Goal: Task Accomplishment & Management: Manage account settings

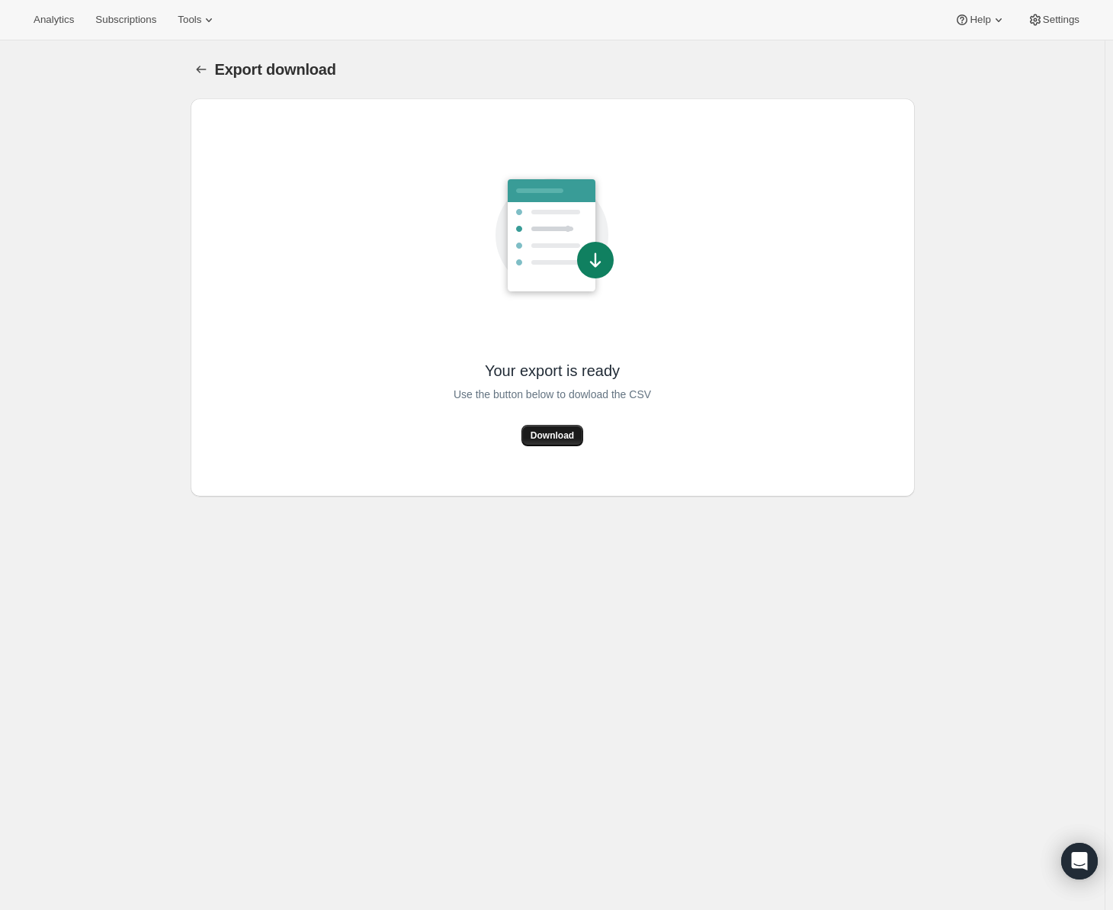
click at [566, 436] on span "Download" at bounding box center [552, 435] width 43 height 12
drag, startPoint x: 62, startPoint y: 194, endPoint x: 79, endPoint y: 130, distance: 66.2
click at [62, 194] on div "Export download. This page is ready Export download Your export is ready Use th…" at bounding box center [552, 495] width 1105 height 910
click at [118, 9] on button "Subscriptions" at bounding box center [125, 19] width 79 height 21
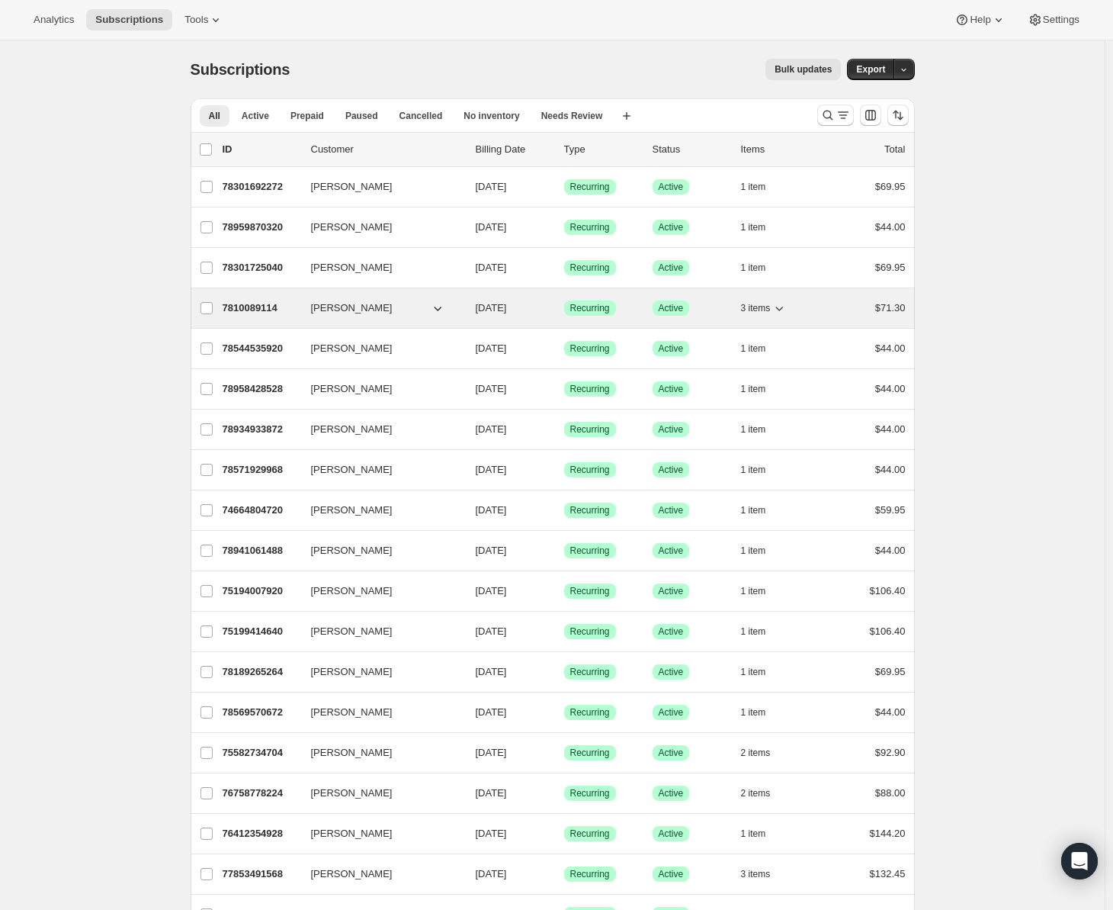
click at [263, 310] on p "7810089114" at bounding box center [261, 307] width 76 height 15
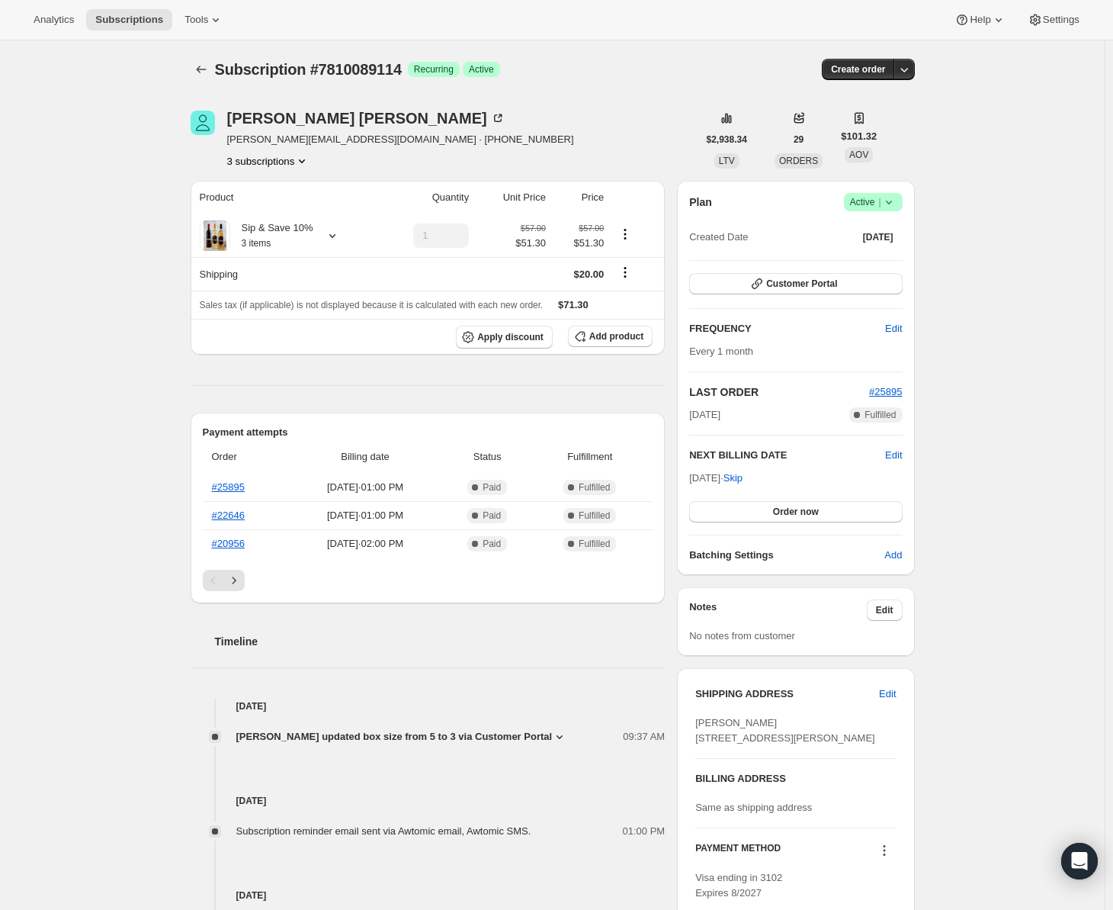
click at [303, 159] on icon "Product actions" at bounding box center [301, 160] width 15 height 15
click at [293, 209] on span "74430447984" at bounding box center [273, 215] width 101 height 15
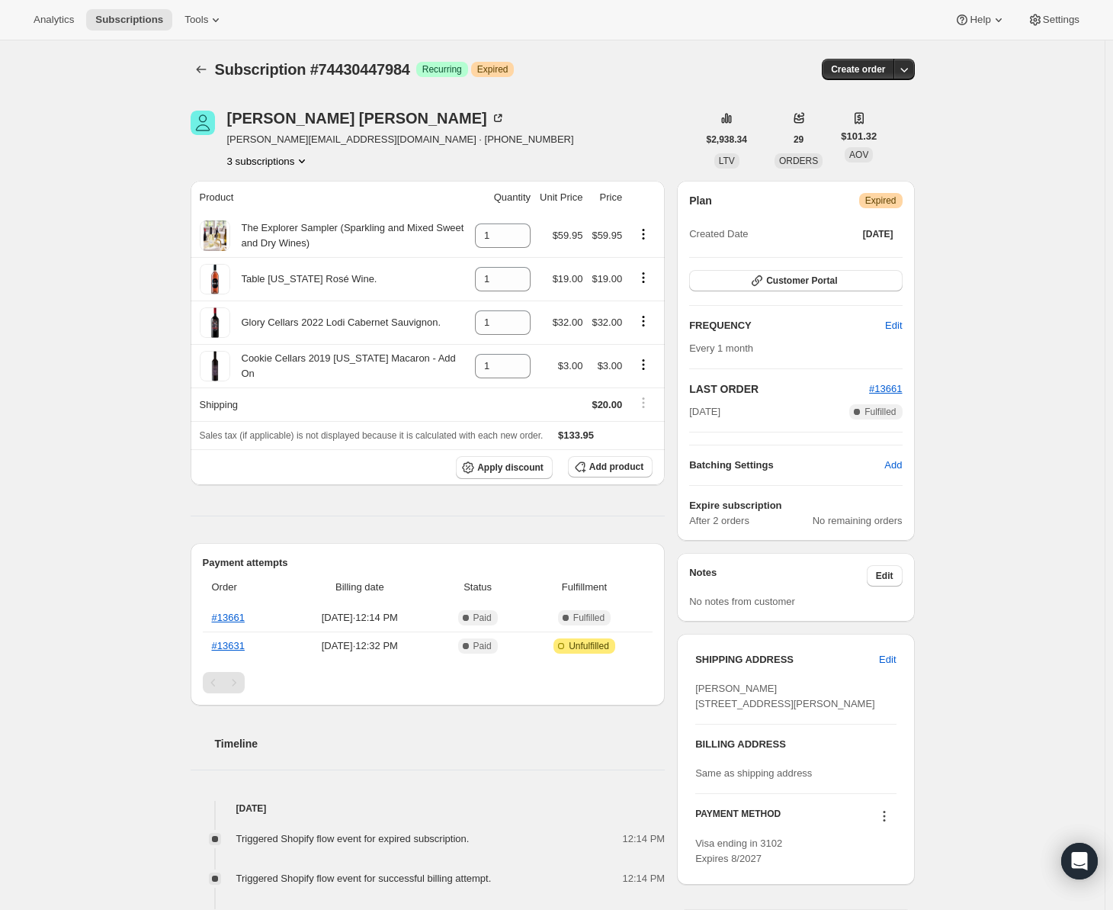
click at [299, 163] on icon "Product actions" at bounding box center [301, 160] width 15 height 15
click at [290, 194] on span "73516679536" at bounding box center [273, 189] width 106 height 15
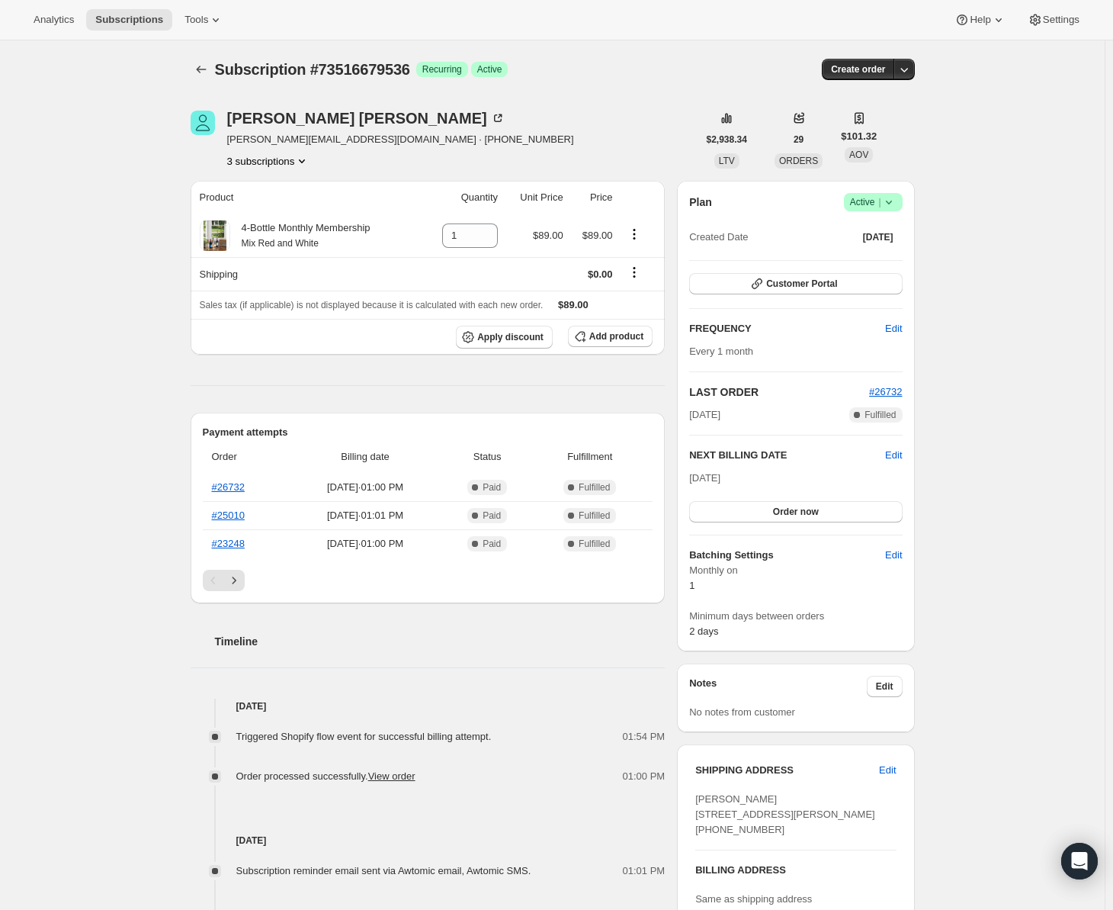
click at [302, 162] on icon "Product actions" at bounding box center [301, 160] width 15 height 15
click at [285, 244] on span "7810089114" at bounding box center [273, 241] width 106 height 15
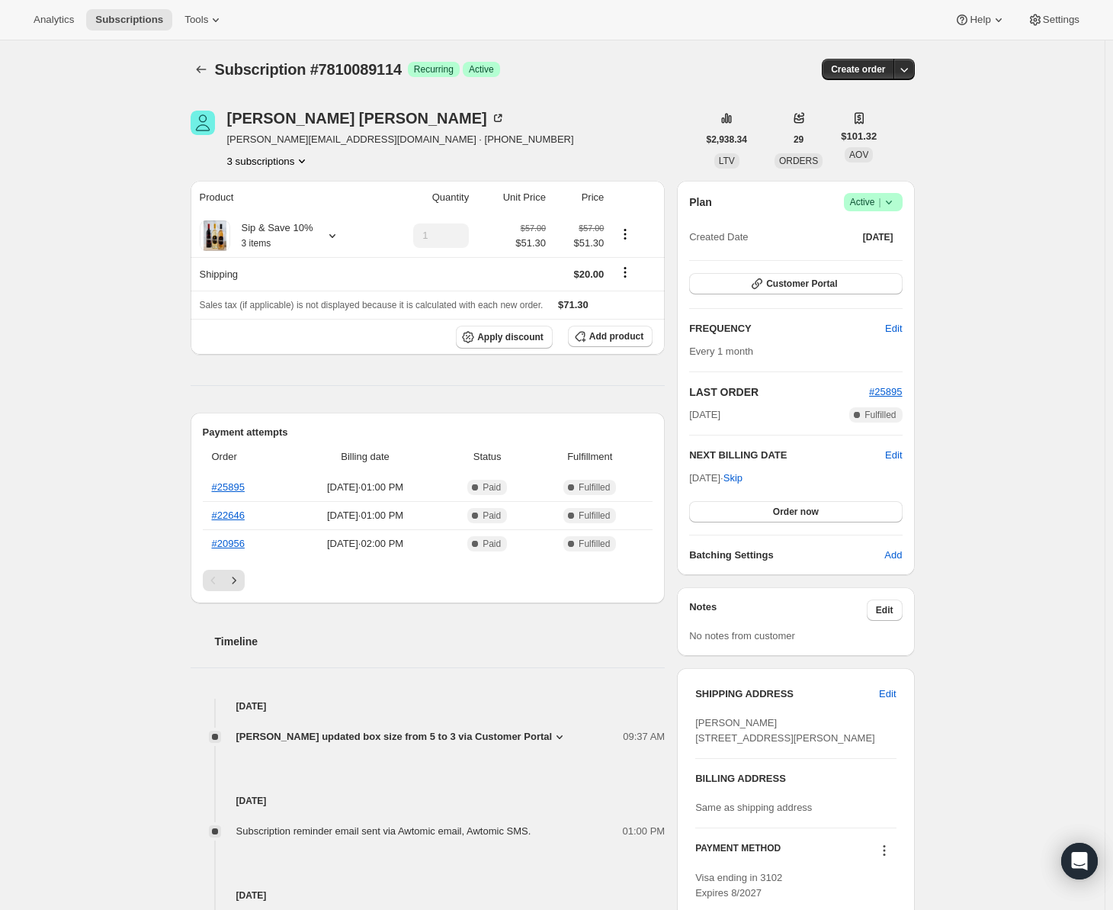
click at [255, 164] on button "3 subscriptions" at bounding box center [268, 160] width 83 height 15
drag, startPoint x: 334, startPoint y: 135, endPoint x: 231, endPoint y: 133, distance: 103.0
click at [231, 133] on span "[PERSON_NAME][EMAIL_ADDRESS][DOMAIN_NAME] · [PHONE_NUMBER]" at bounding box center [400, 139] width 347 height 15
copy span "[PERSON_NAME][EMAIL_ADDRESS][DOMAIN_NAME]"
click at [490, 119] on icon at bounding box center [497, 118] width 15 height 15
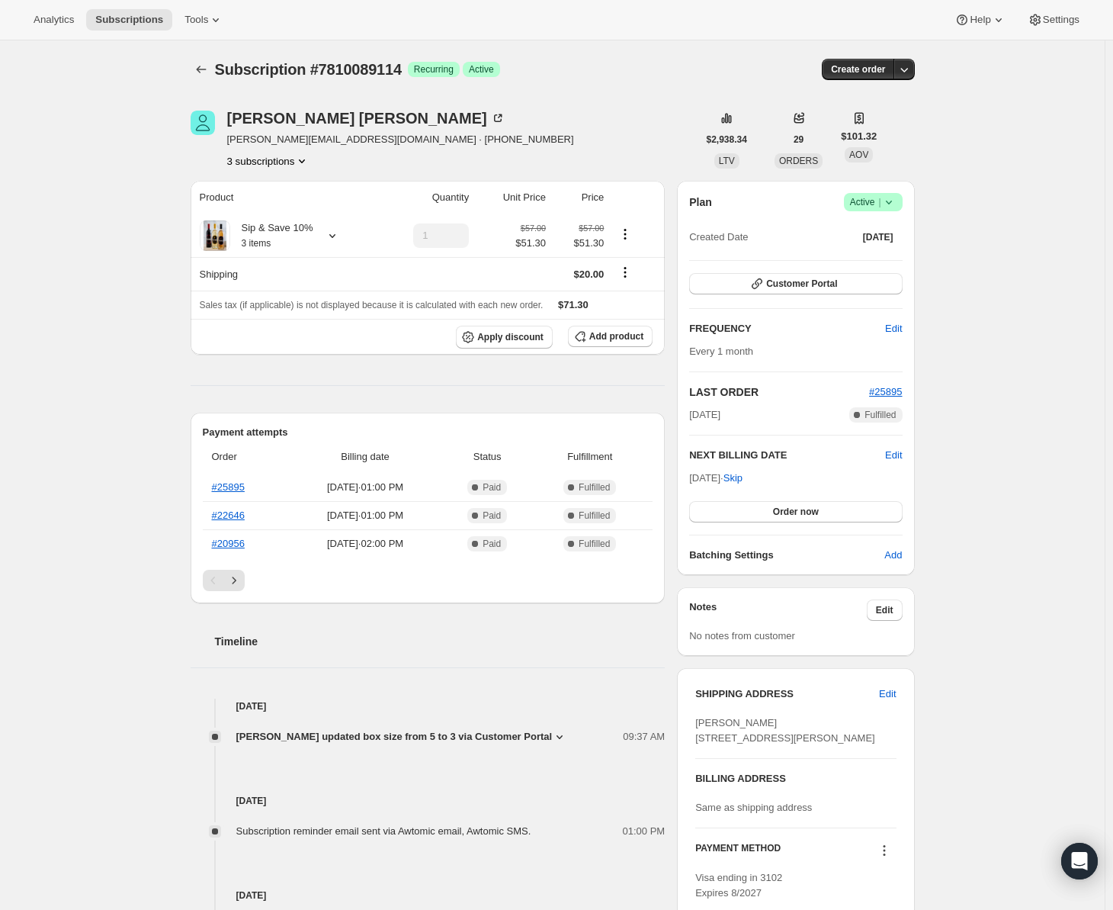
click at [377, 75] on span "Subscription #7810089114" at bounding box center [308, 69] width 187 height 17
